Goal: Information Seeking & Learning: Check status

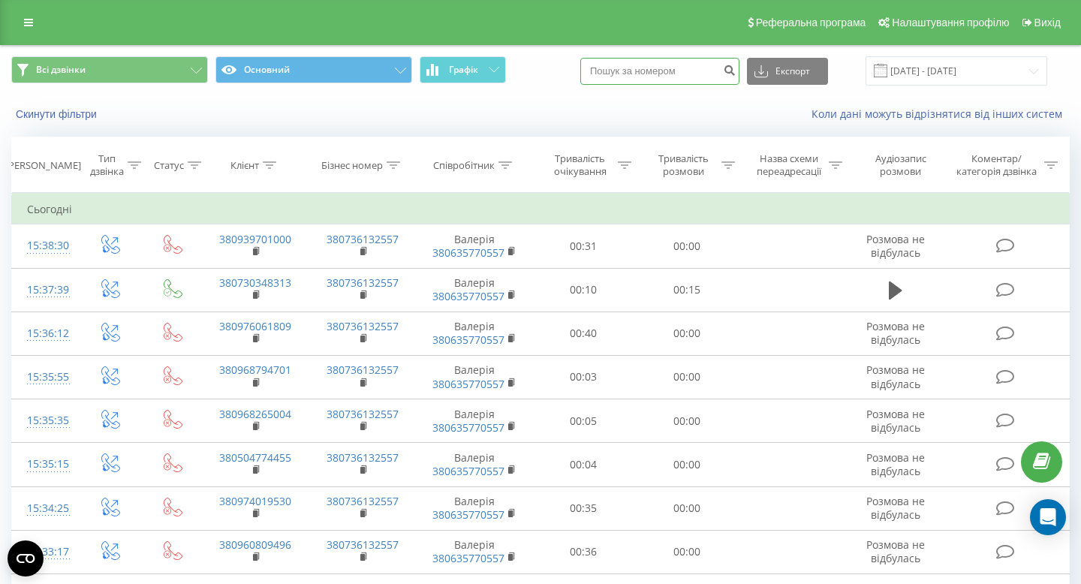
click at [677, 75] on input at bounding box center [659, 71] width 159 height 27
paste input "380939701000"
type input "380939701000"
click at [735, 73] on icon "submit" at bounding box center [729, 68] width 13 height 9
